Goal: Information Seeking & Learning: Find specific fact

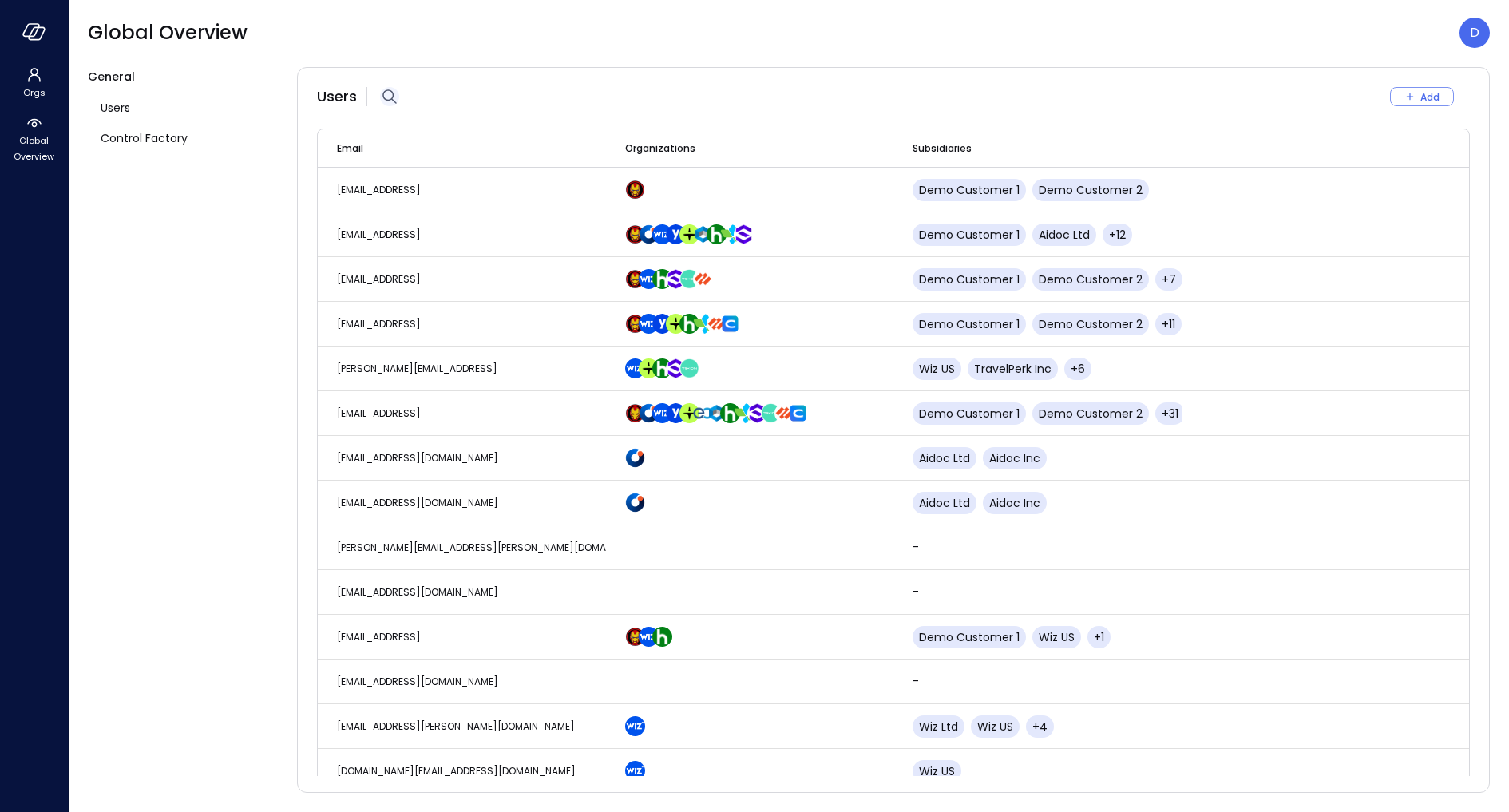
click at [392, 93] on icon "button" at bounding box center [389, 96] width 14 height 14
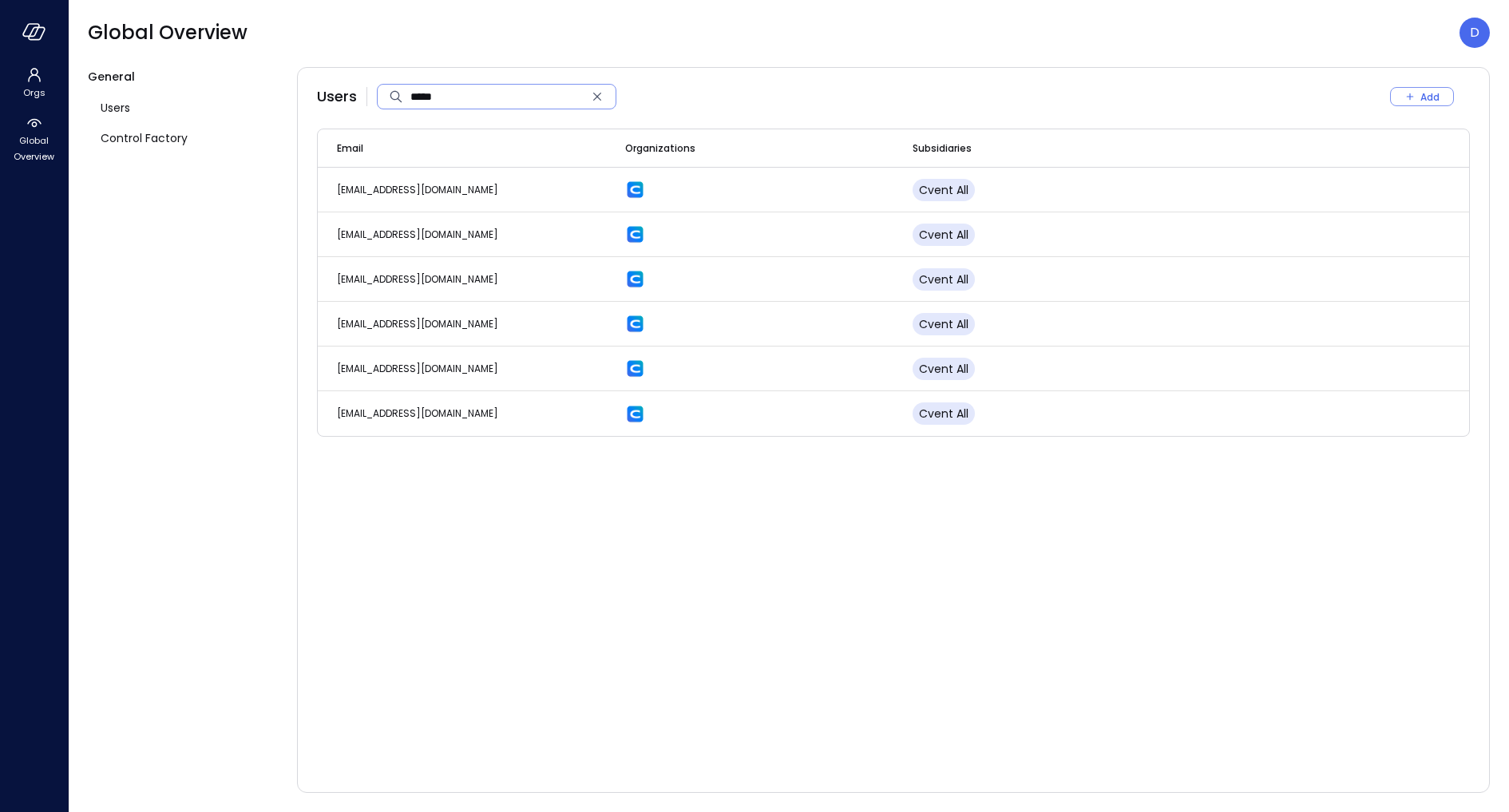
type input "*****"
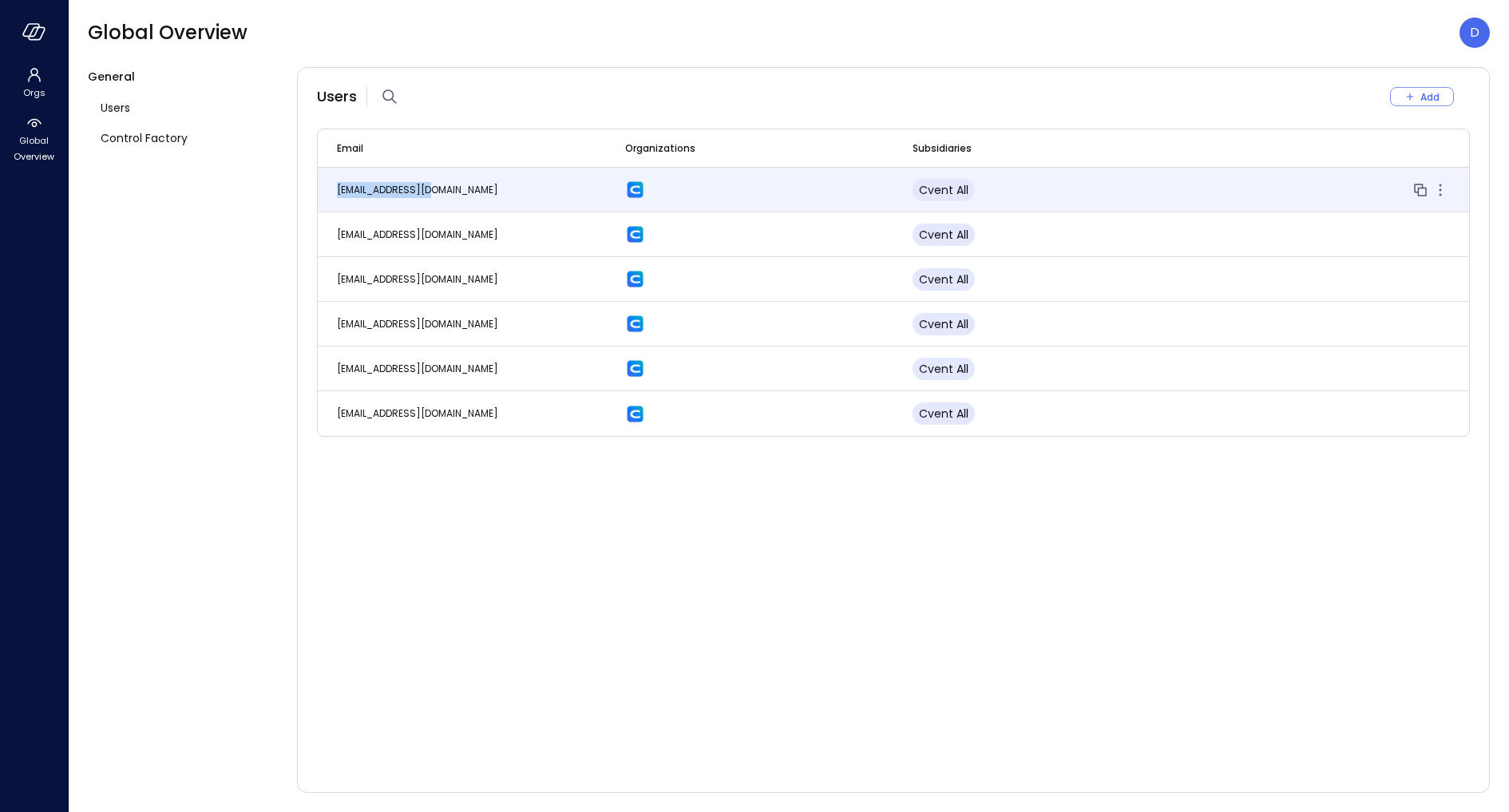
drag, startPoint x: 451, startPoint y: 189, endPoint x: 336, endPoint y: 194, distance: 115.1
click at [336, 194] on td "[EMAIL_ADDRESS][DOMAIN_NAME]" at bounding box center [462, 190] width 288 height 45
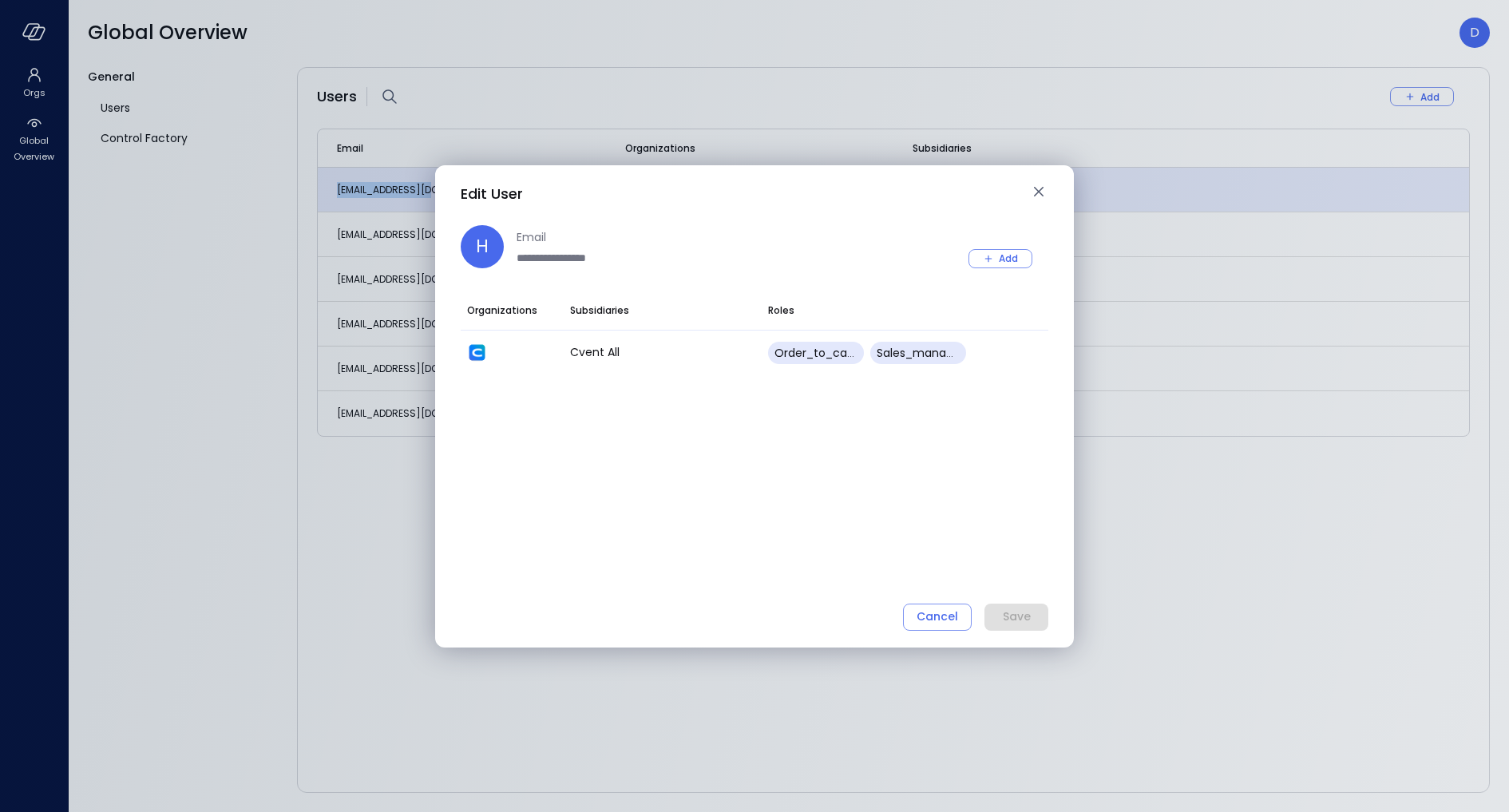
copy span "[EMAIL_ADDRESS][DOMAIN_NAME]"
click at [1027, 194] on div "Edit User" at bounding box center [744, 193] width 568 height 26
click at [1035, 191] on icon "button" at bounding box center [1038, 191] width 19 height 19
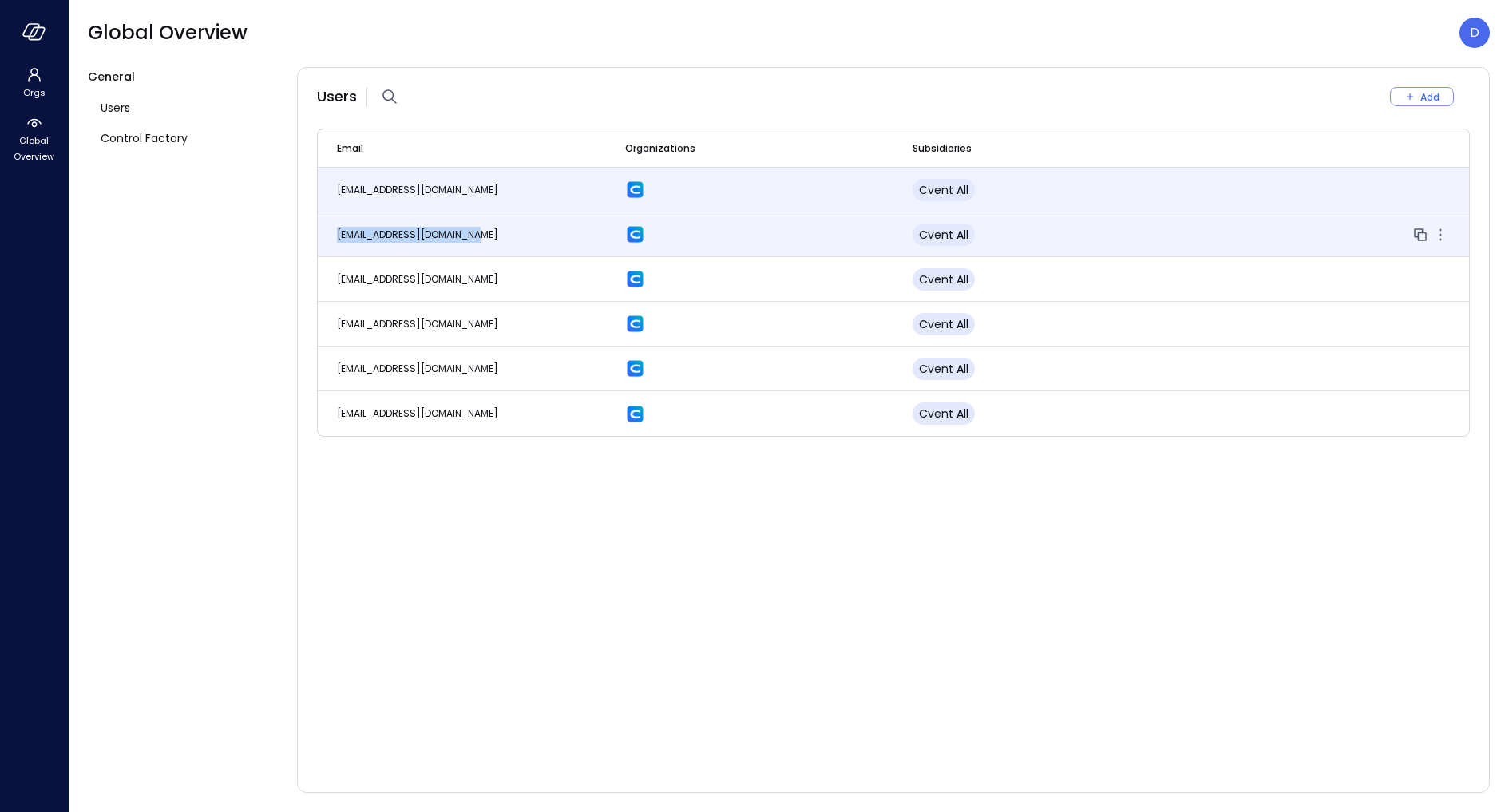
drag, startPoint x: 521, startPoint y: 231, endPoint x: 323, endPoint y: 231, distance: 198.0
click at [323, 231] on td "[EMAIL_ADDRESS][DOMAIN_NAME]" at bounding box center [462, 235] width 288 height 45
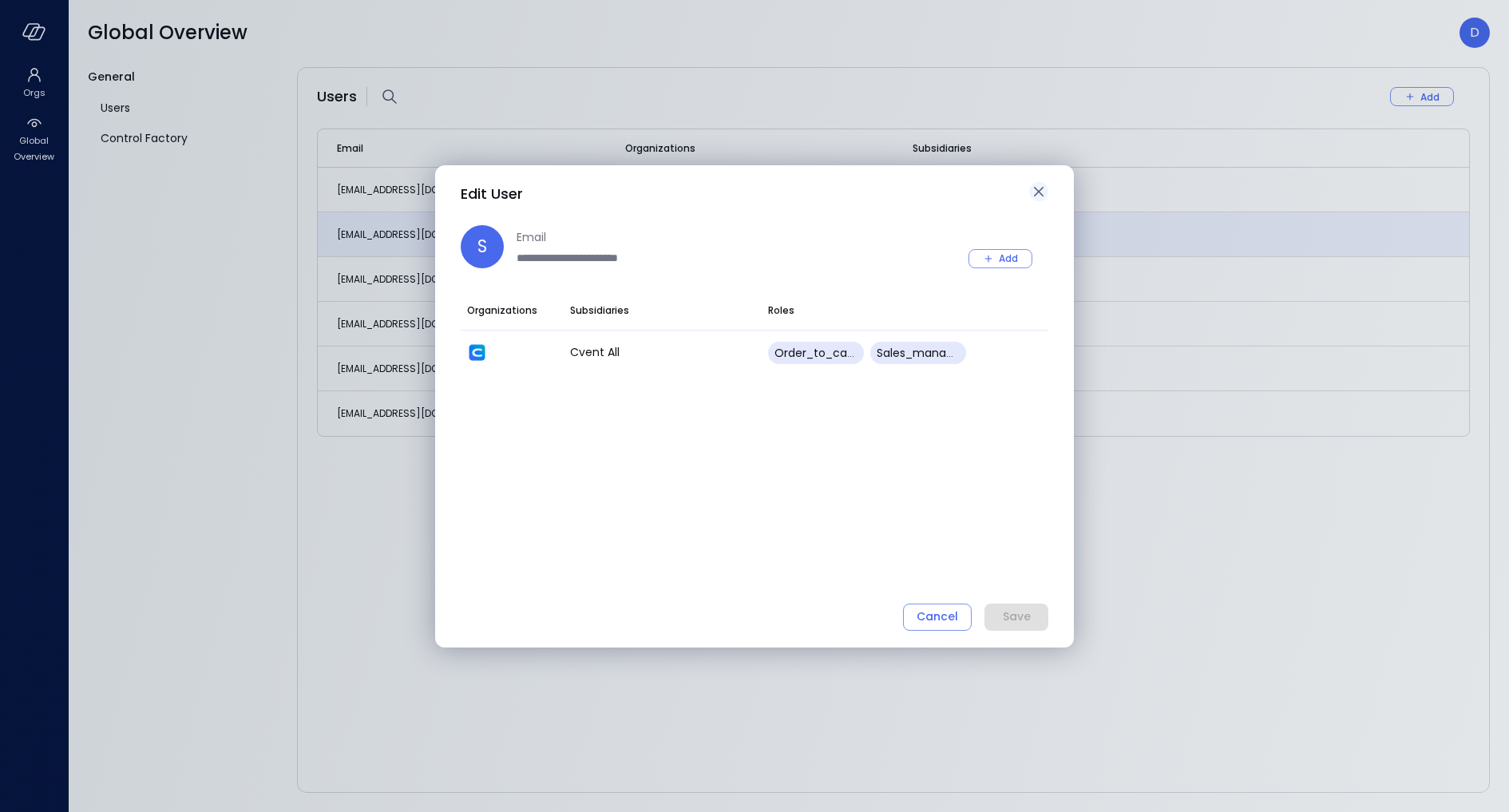
click at [1038, 196] on icon "button" at bounding box center [1038, 191] width 19 height 19
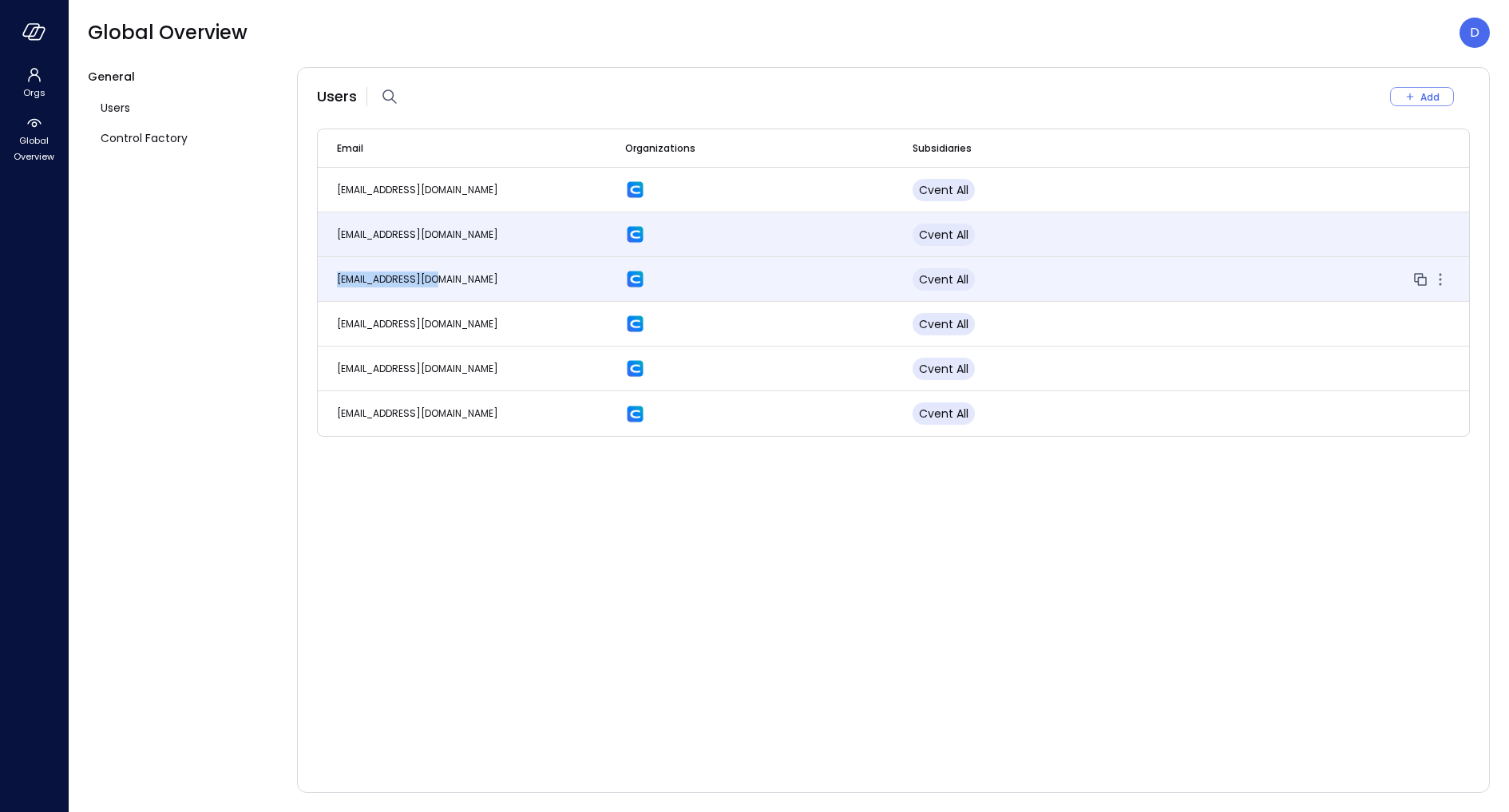
drag, startPoint x: 499, startPoint y: 278, endPoint x: 327, endPoint y: 282, distance: 172.0
click at [327, 282] on td "[EMAIL_ADDRESS][DOMAIN_NAME]" at bounding box center [462, 280] width 288 height 45
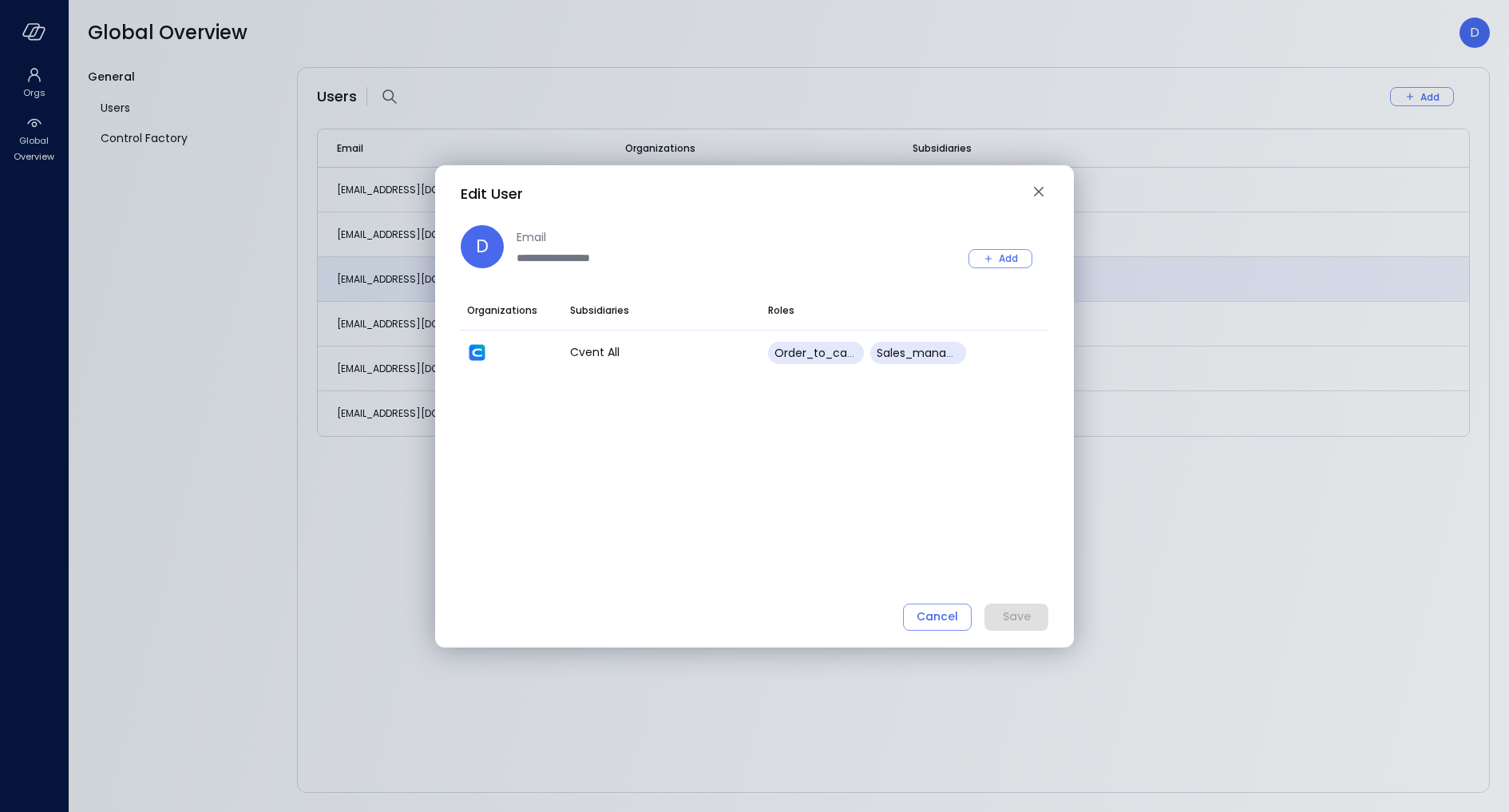
click at [514, 264] on div "**********" at bounding box center [608, 247] width 295 height 43
click at [1038, 191] on icon "button" at bounding box center [1038, 191] width 9 height 9
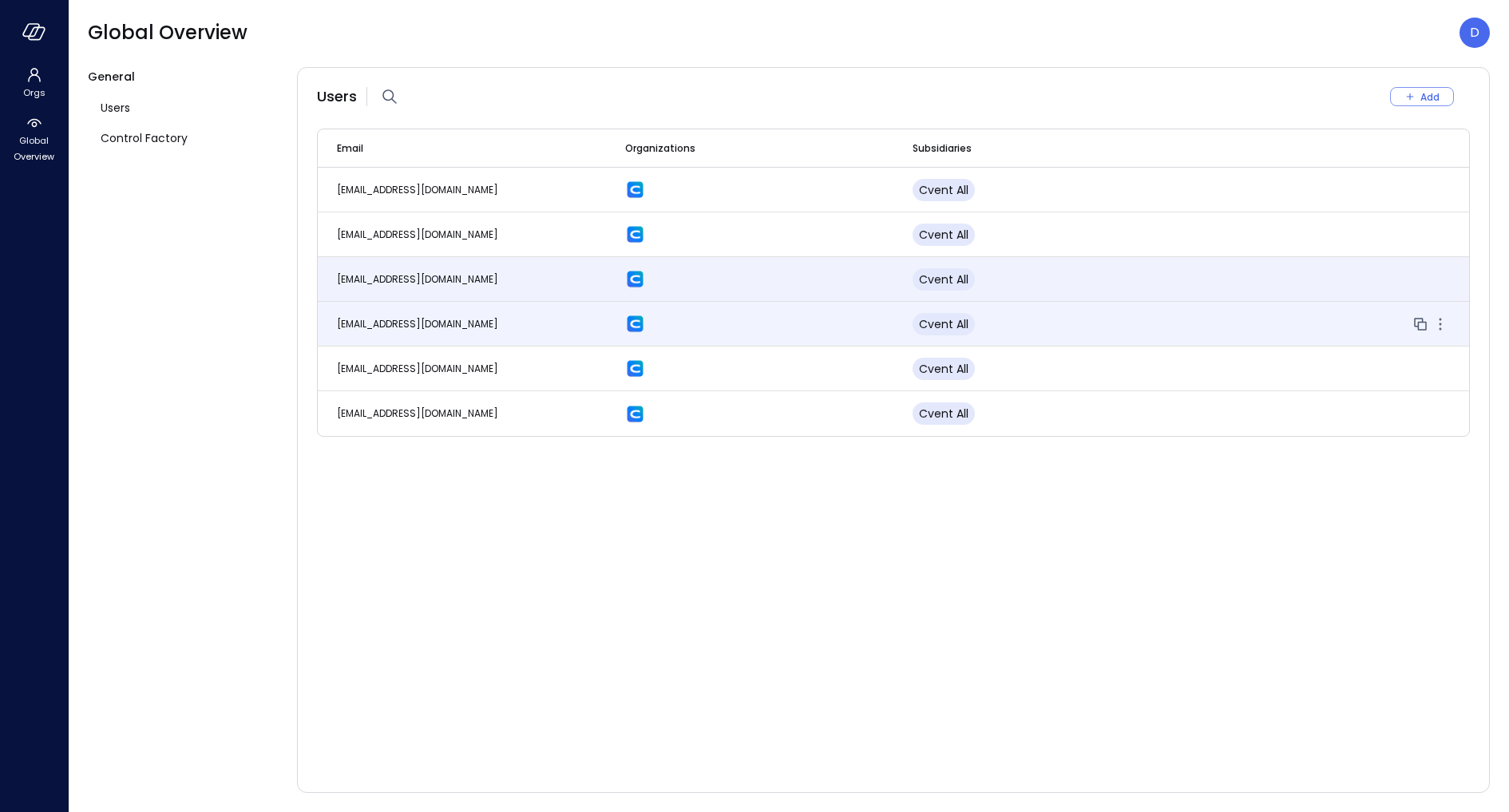
click at [366, 319] on span "[EMAIL_ADDRESS][DOMAIN_NAME]" at bounding box center [417, 324] width 161 height 13
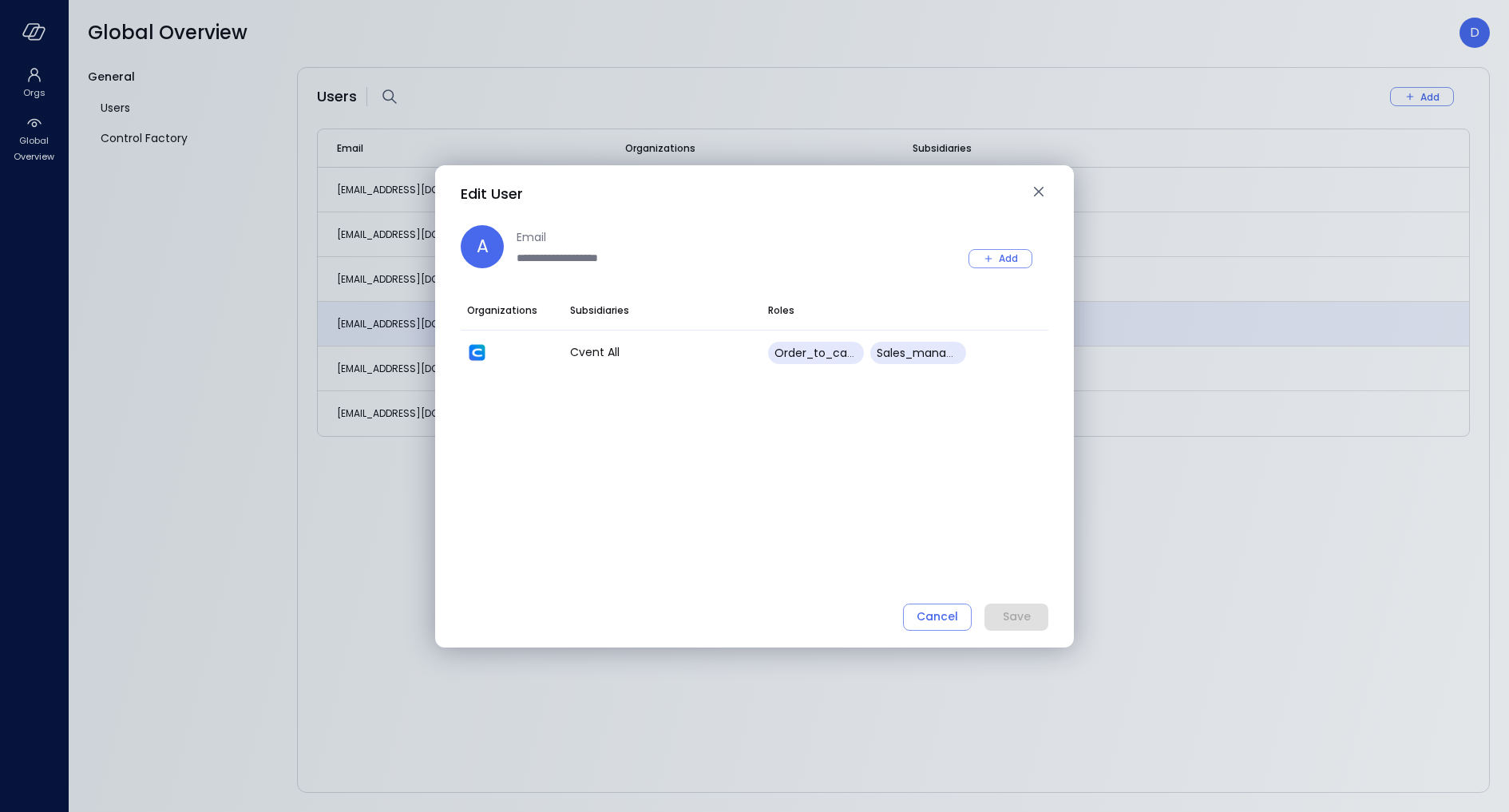
click at [516, 259] on div "**********" at bounding box center [608, 247] width 295 height 43
click at [1037, 197] on icon "button" at bounding box center [1038, 191] width 19 height 19
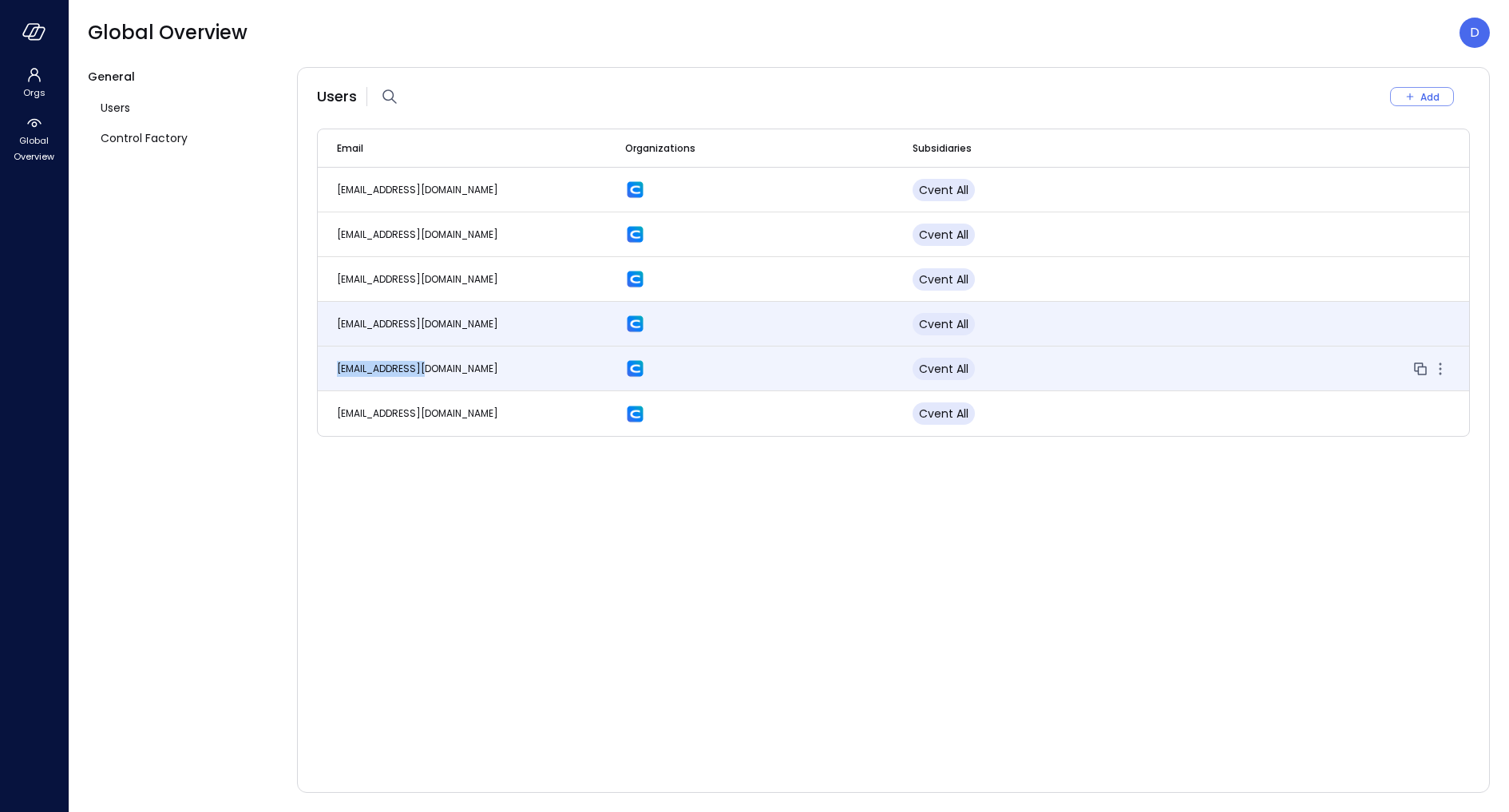
drag, startPoint x: 349, startPoint y: 371, endPoint x: 332, endPoint y: 371, distance: 17.0
click at [332, 371] on td "[EMAIL_ADDRESS][DOMAIN_NAME]" at bounding box center [462, 369] width 288 height 45
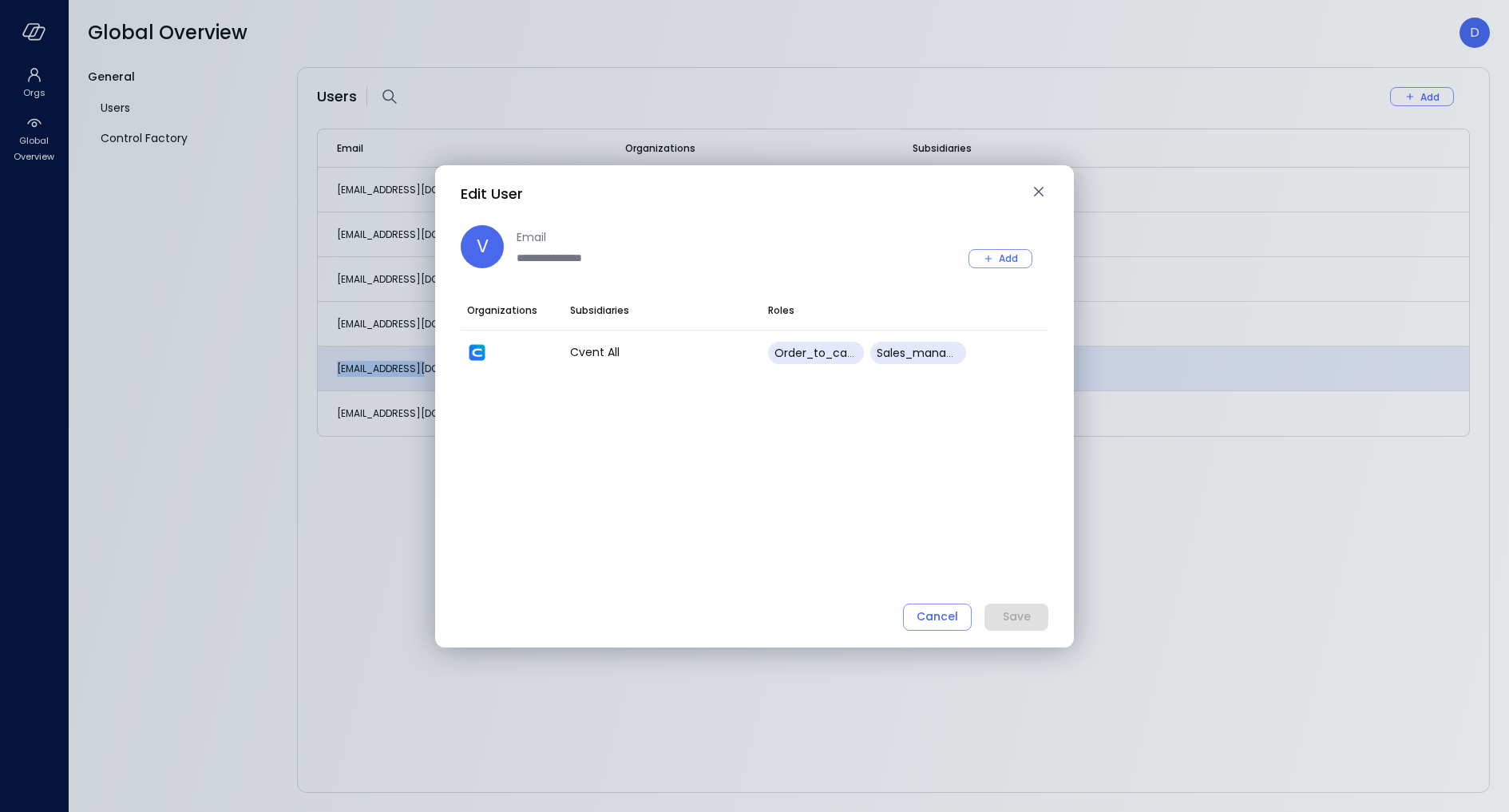
copy span "[EMAIL_ADDRESS][DOMAIN_NAME]"
click at [482, 263] on div "**********" at bounding box center [608, 247] width 295 height 43
click at [1041, 189] on icon "button" at bounding box center [1038, 191] width 9 height 9
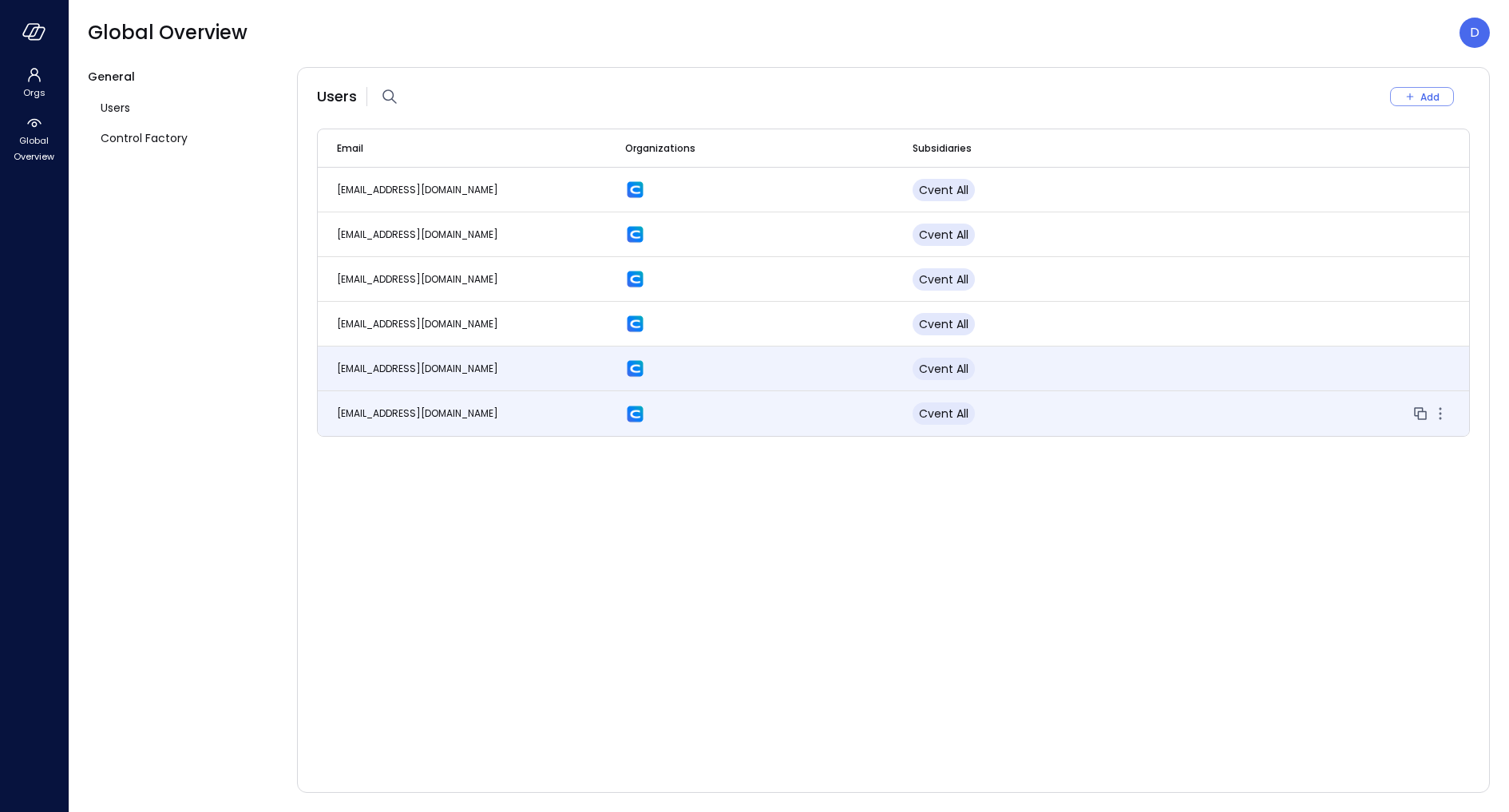
click at [428, 411] on span "[EMAIL_ADDRESS][DOMAIN_NAME]" at bounding box center [417, 413] width 161 height 13
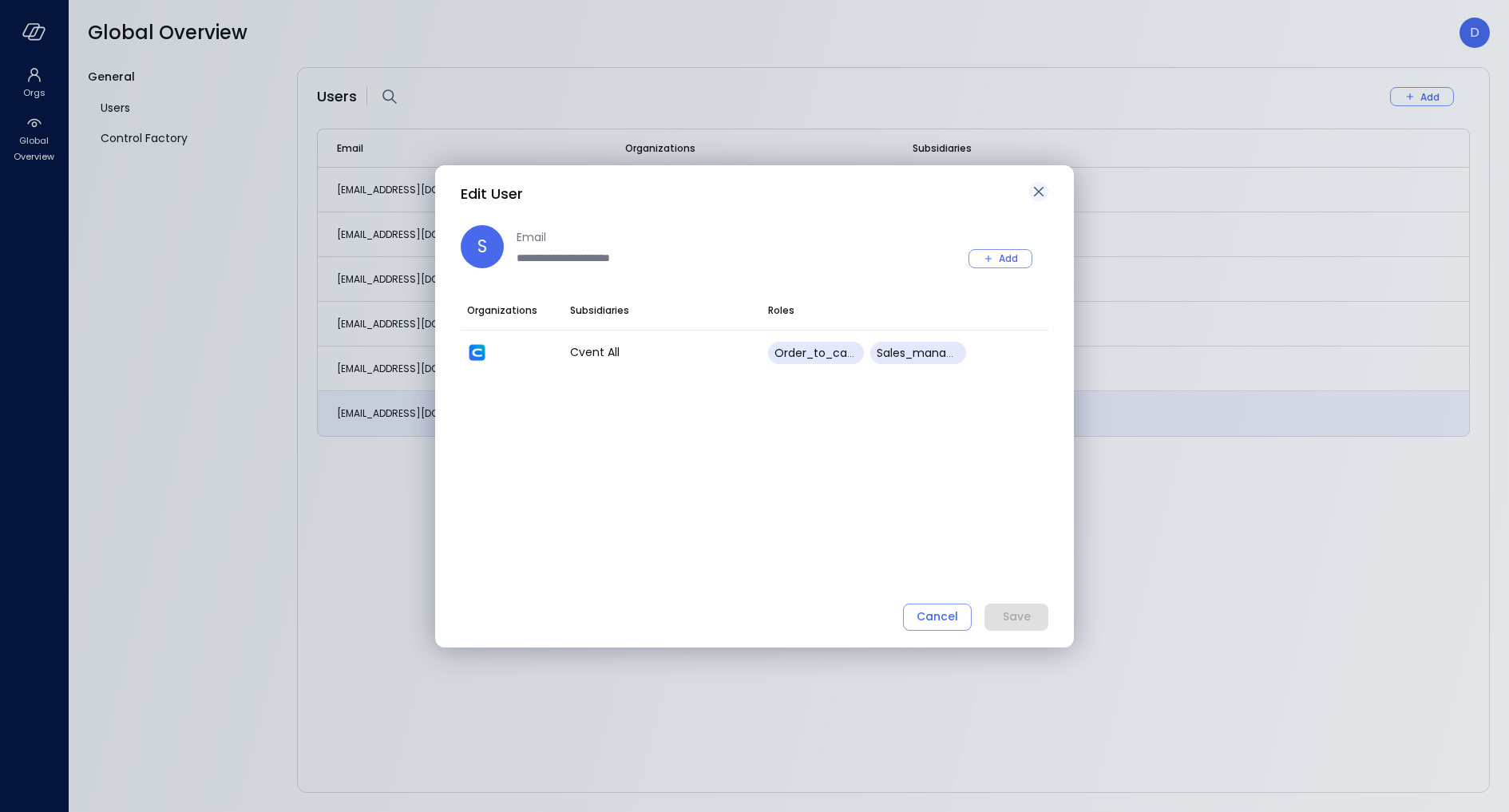
click at [1047, 191] on icon "button" at bounding box center [1038, 191] width 19 height 19
